Goal: Task Accomplishment & Management: Manage account settings

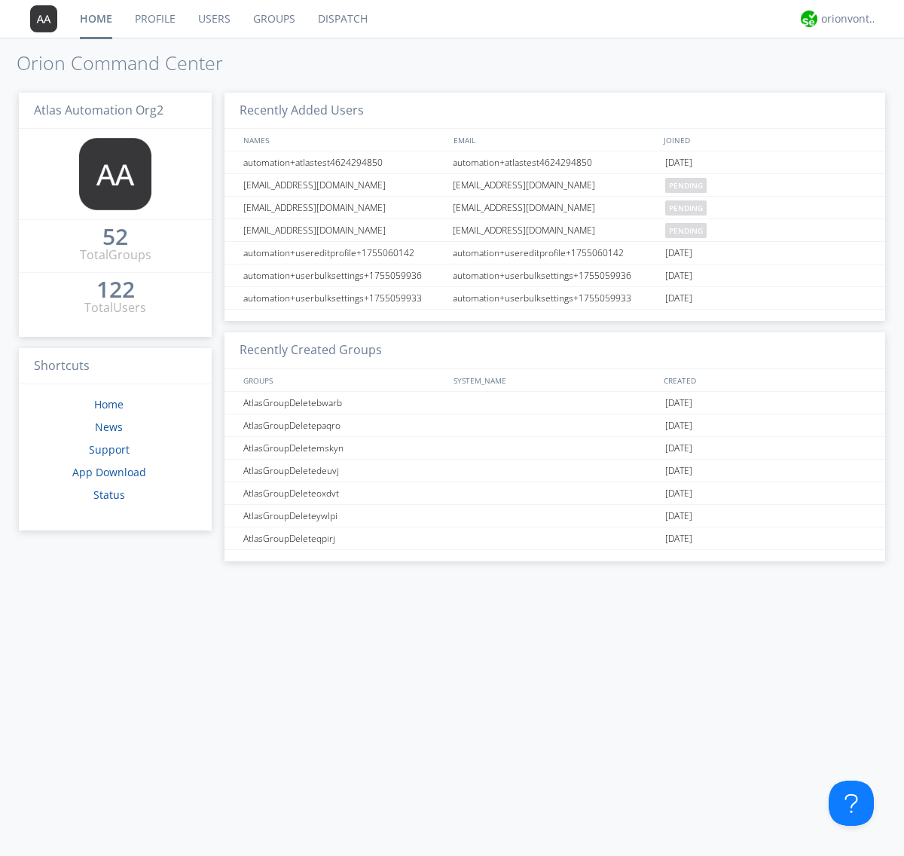
click at [273, 19] on link "Groups" at bounding box center [274, 19] width 65 height 38
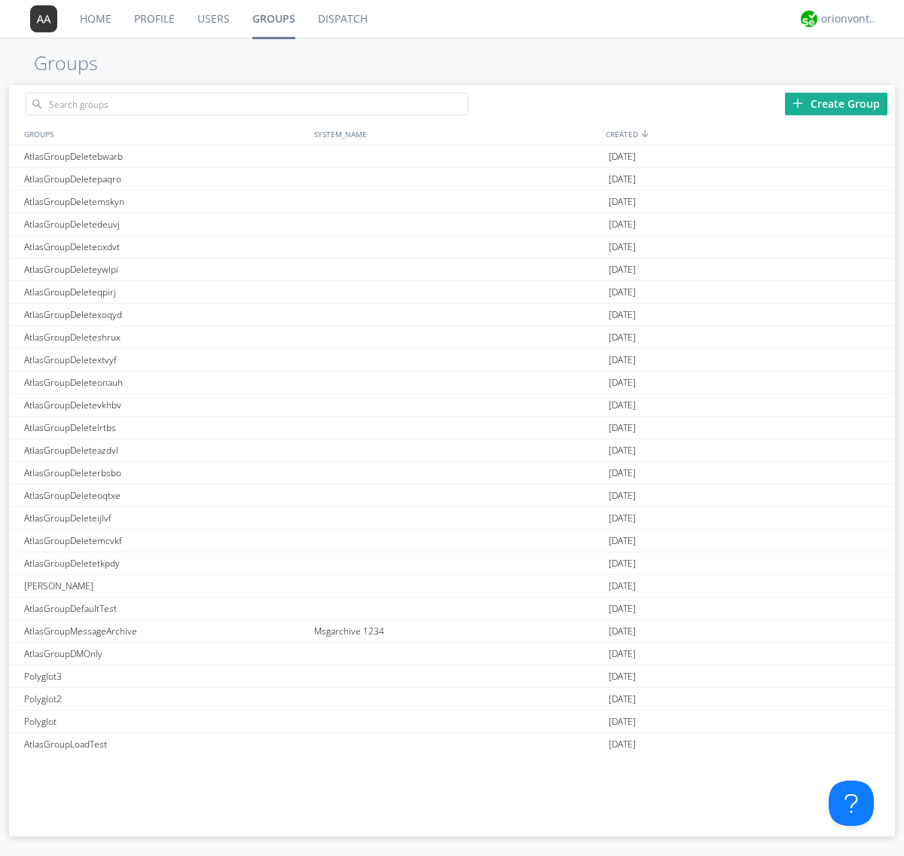
click at [836, 103] on div "Create Group" at bounding box center [836, 104] width 102 height 23
click at [273, 19] on link "Groups" at bounding box center [274, 19] width 66 height 38
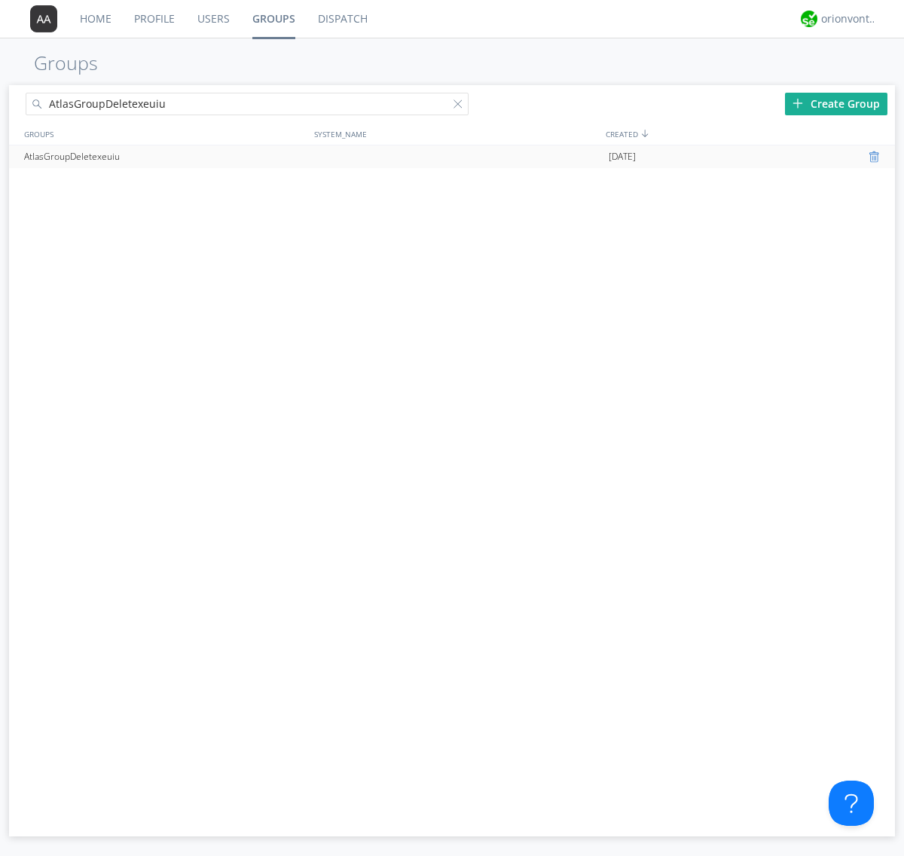
type input "AtlasGroupDeletexeuiu"
click at [875, 157] on div at bounding box center [876, 157] width 15 height 12
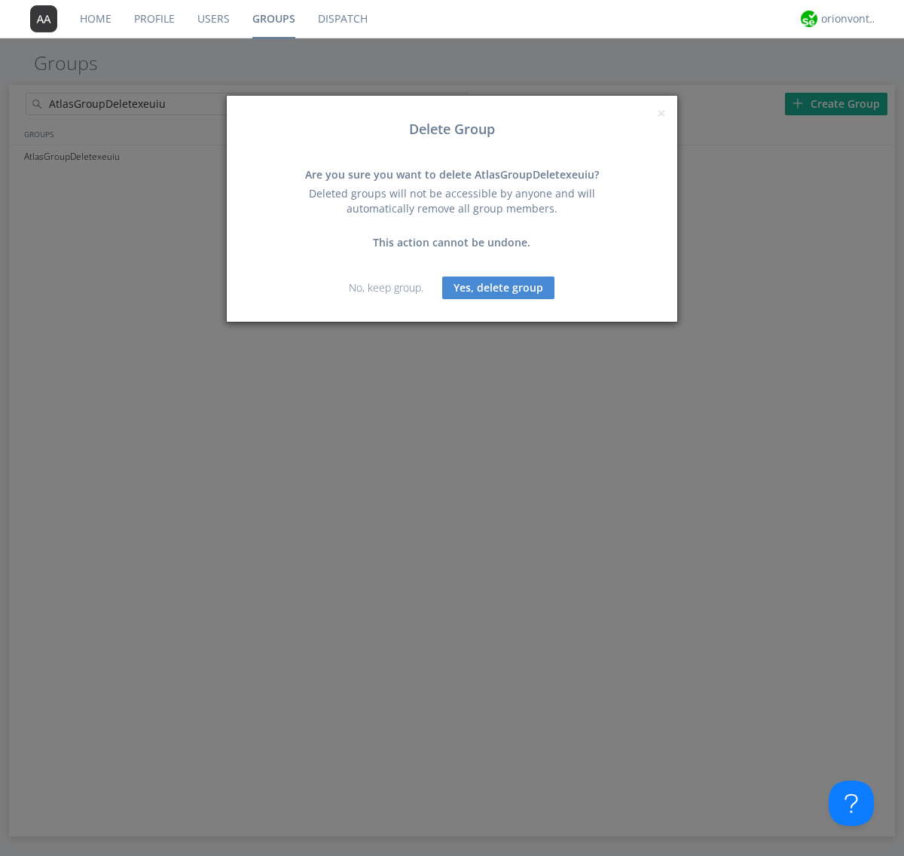
click at [499, 287] on button "Yes, delete group" at bounding box center [498, 287] width 112 height 23
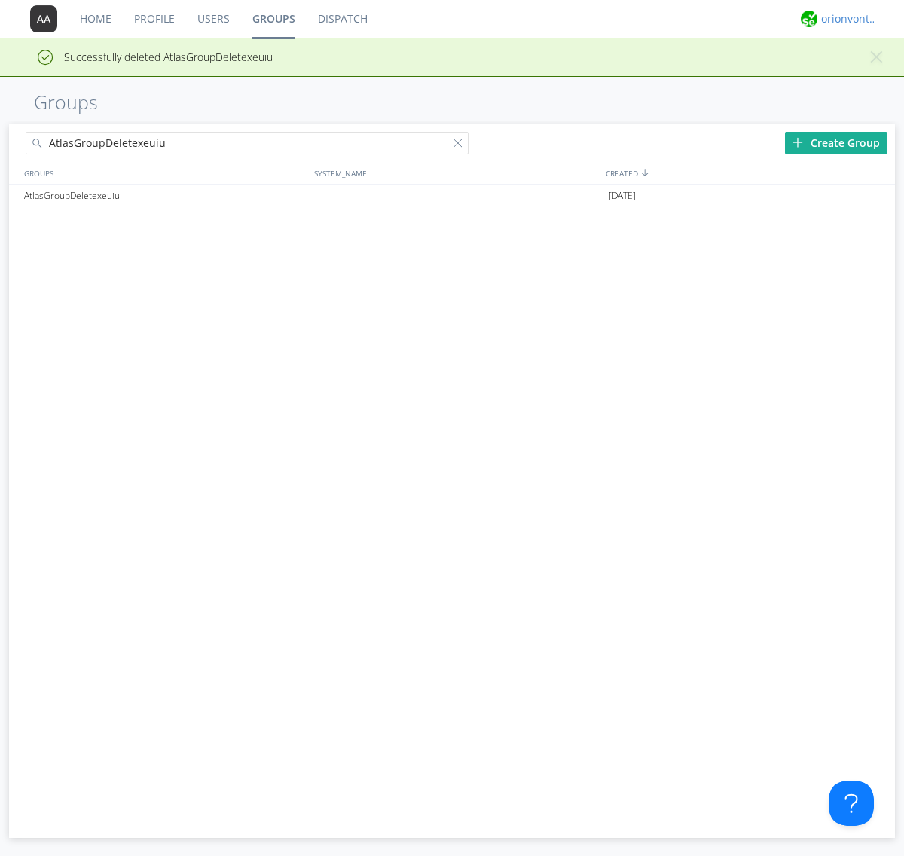
click at [845, 19] on div "orionvontas+atlas+automation+org2" at bounding box center [849, 18] width 57 height 15
